Goal: Check status: Check status

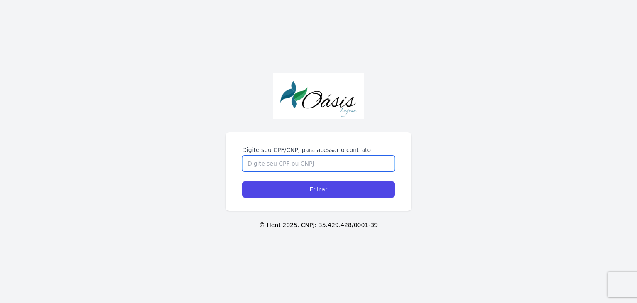
click at [328, 167] on input "Digite seu CPF/CNPJ para acessar o contrato" at bounding box center [318, 163] width 153 height 16
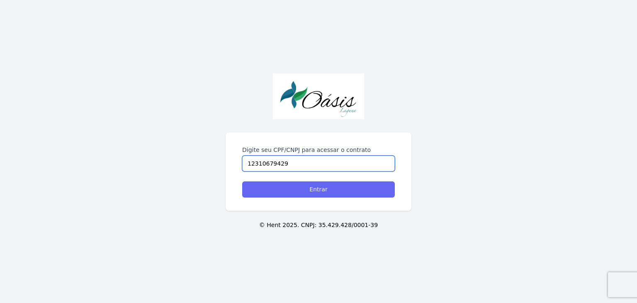
type input "12310679429"
click at [337, 191] on input "Entrar" at bounding box center [318, 189] width 153 height 16
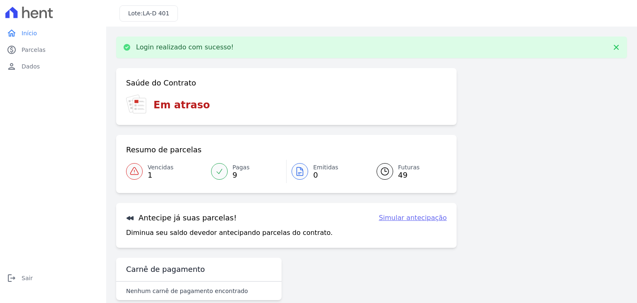
click at [311, 196] on div "Saúde do Contrato Em atraso Resumo de parcelas Vencidas 1 Pagas 9 Emitidas 0 Fu…" at bounding box center [286, 157] width 340 height 179
click at [310, 188] on div "Resumo de parcelas Vencidas 1 Pagas 9 Emitidas 0 Futuras 49" at bounding box center [286, 164] width 340 height 58
click at [418, 177] on link "Futuras 49" at bounding box center [406, 171] width 80 height 23
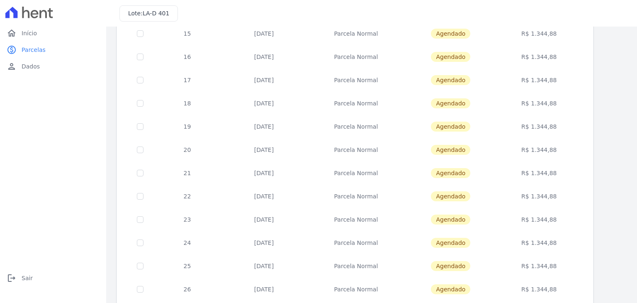
scroll to position [322, 0]
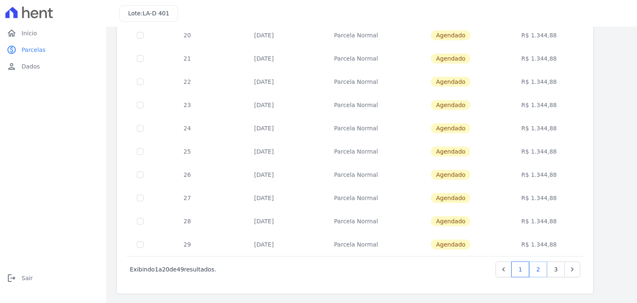
click at [543, 269] on link "2" at bounding box center [538, 269] width 18 height 16
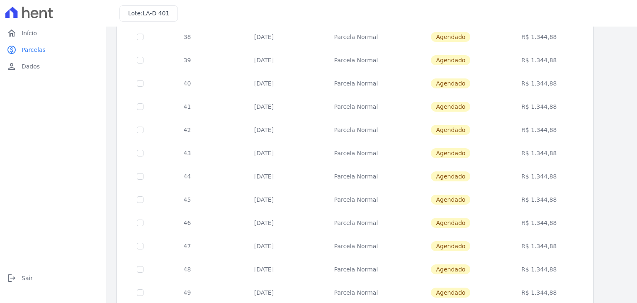
scroll to position [322, 0]
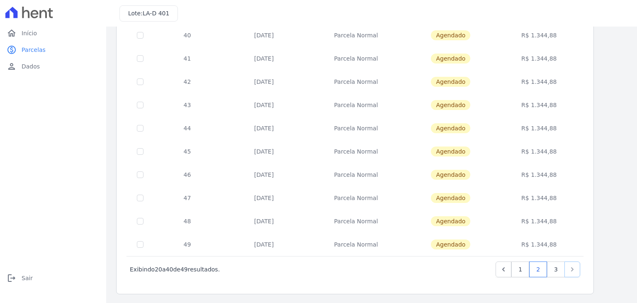
click at [566, 270] on link "Next" at bounding box center [572, 269] width 16 height 16
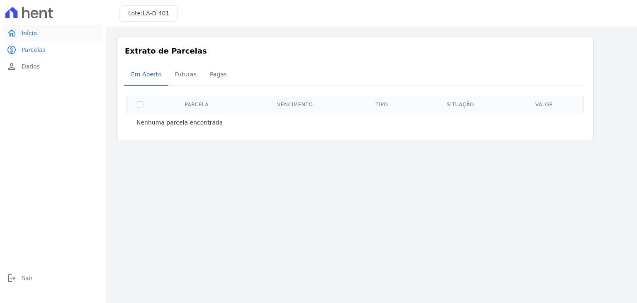
click at [27, 36] on span "Início" at bounding box center [29, 33] width 15 height 8
